Goal: Check status

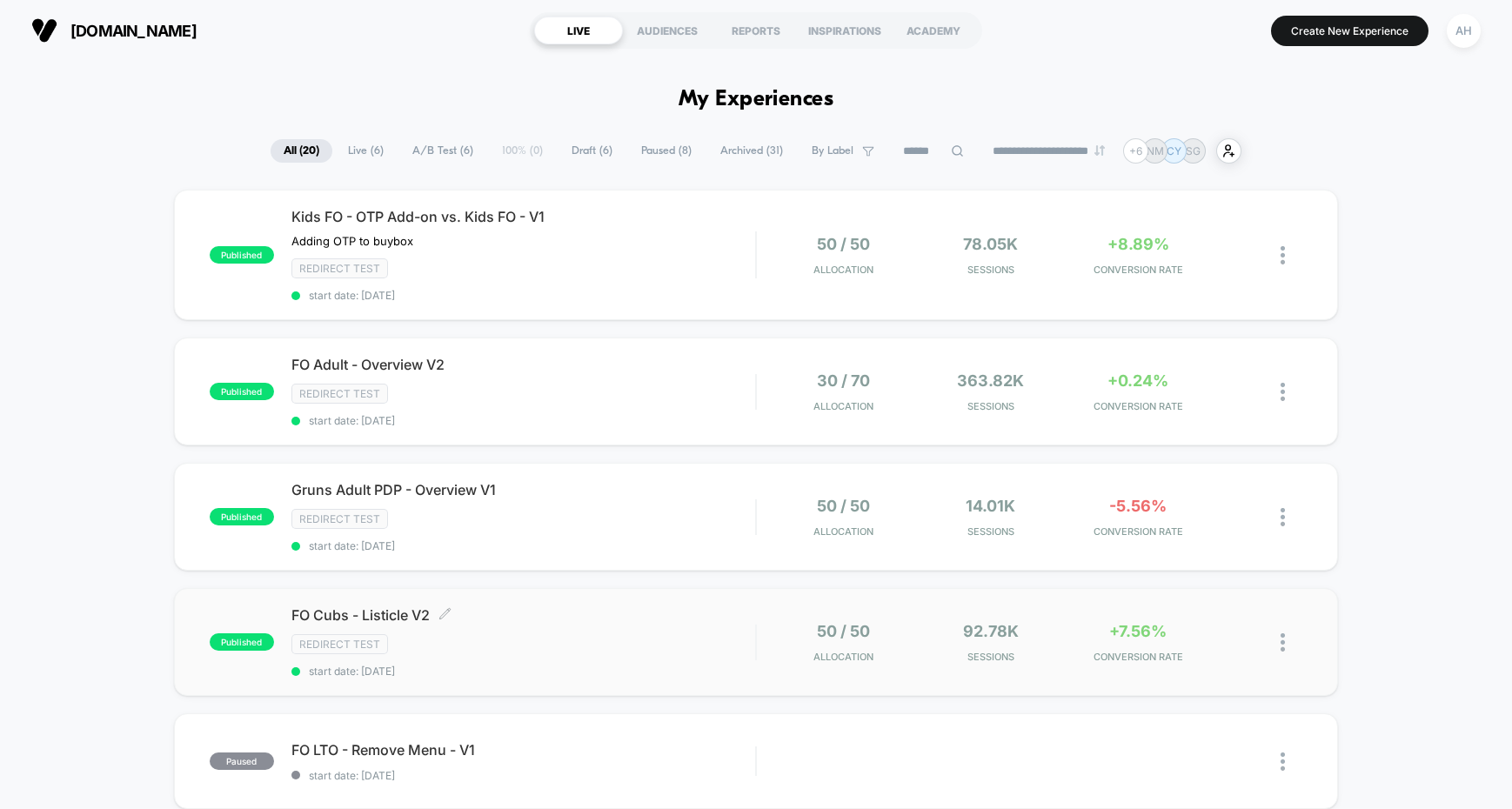
click at [642, 625] on div "FO Cubs - Listicle V2 Click to edit experience details Click to edit experience…" at bounding box center [523, 641] width 464 height 71
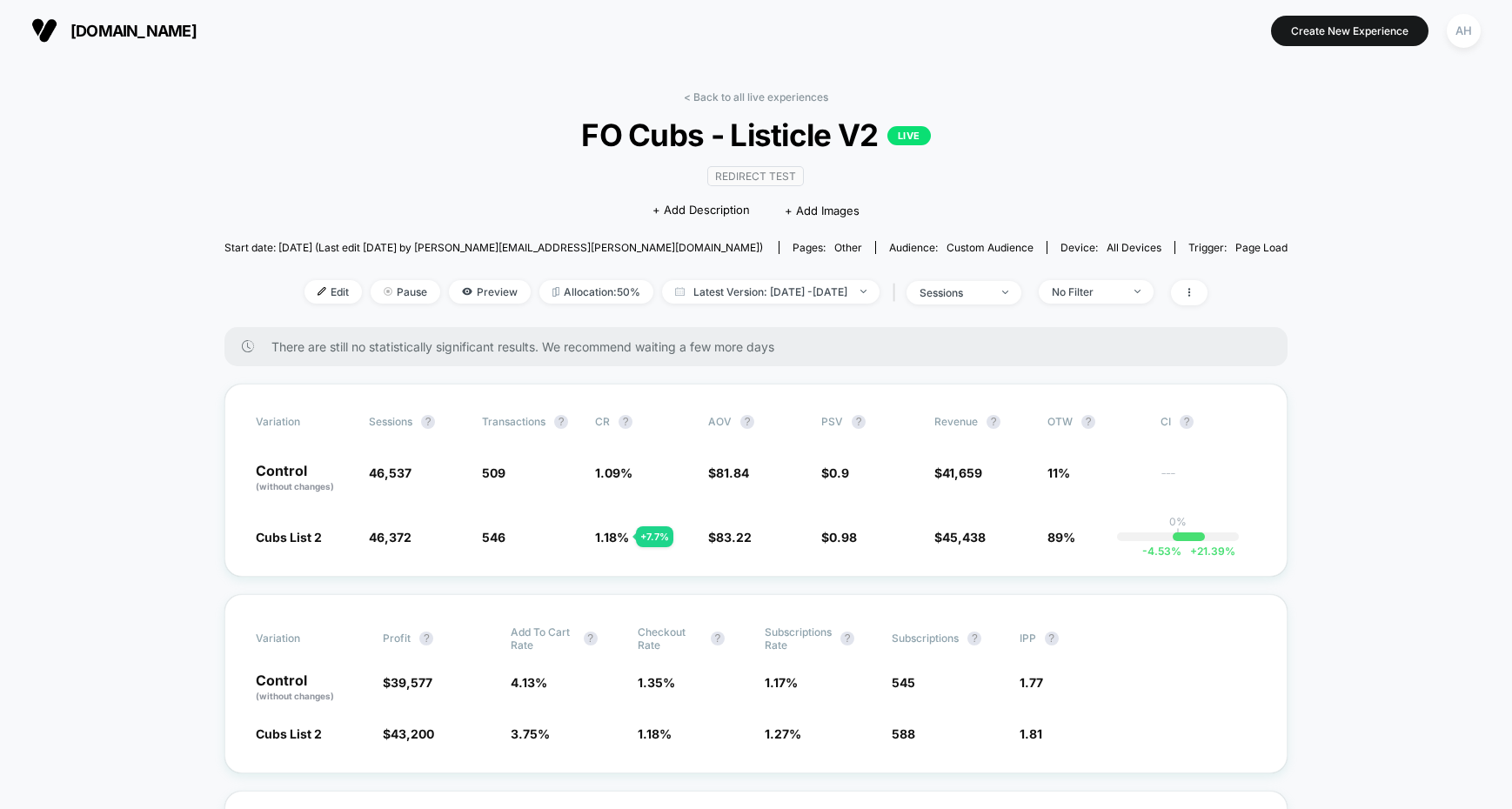
click at [772, 102] on link "< Back to all live experiences" at bounding box center [755, 97] width 145 height 13
